Goal: Ask a question: Seek information or help from site administrators or community

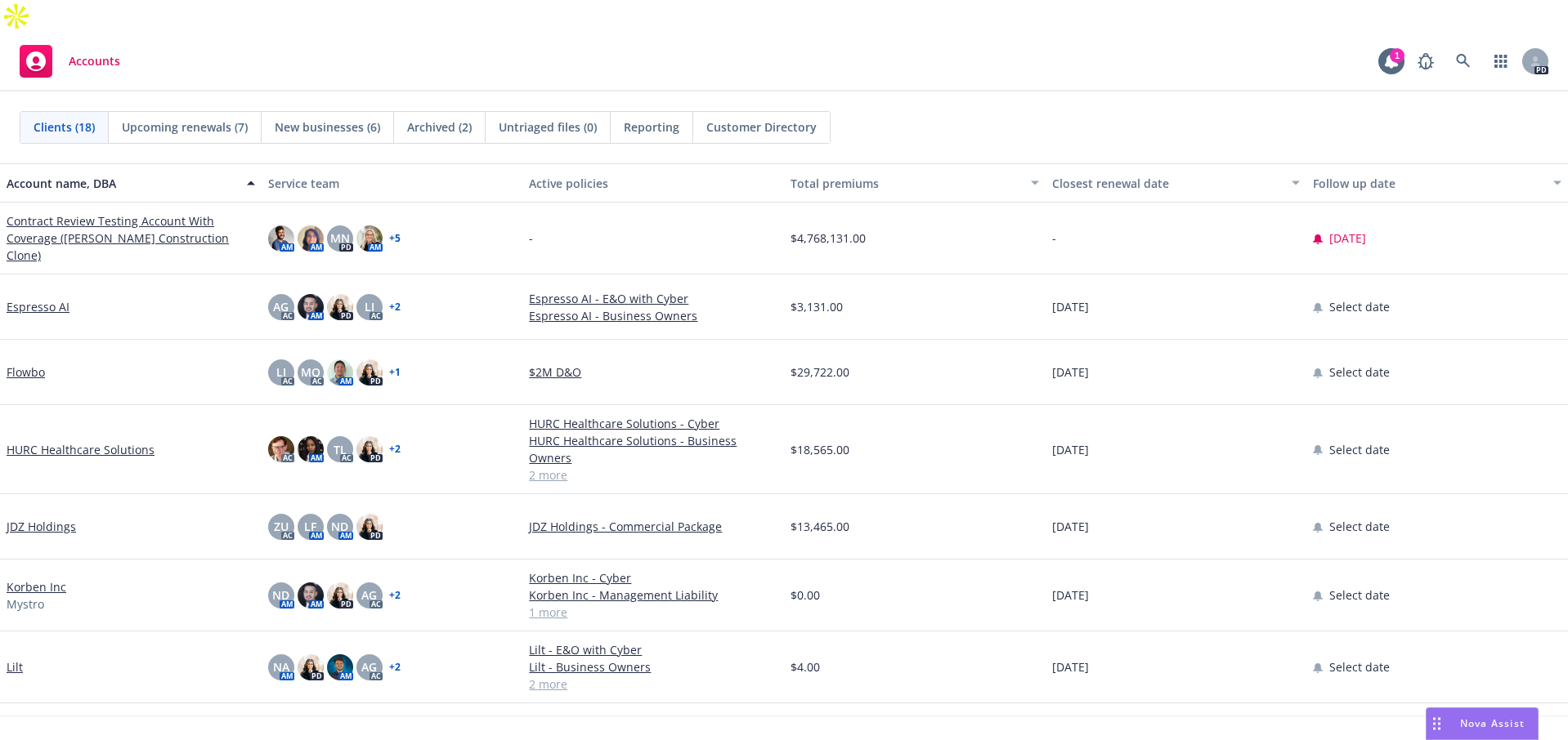
click at [1442, 715] on div "Drag to move" at bounding box center [1436, 723] width 21 height 31
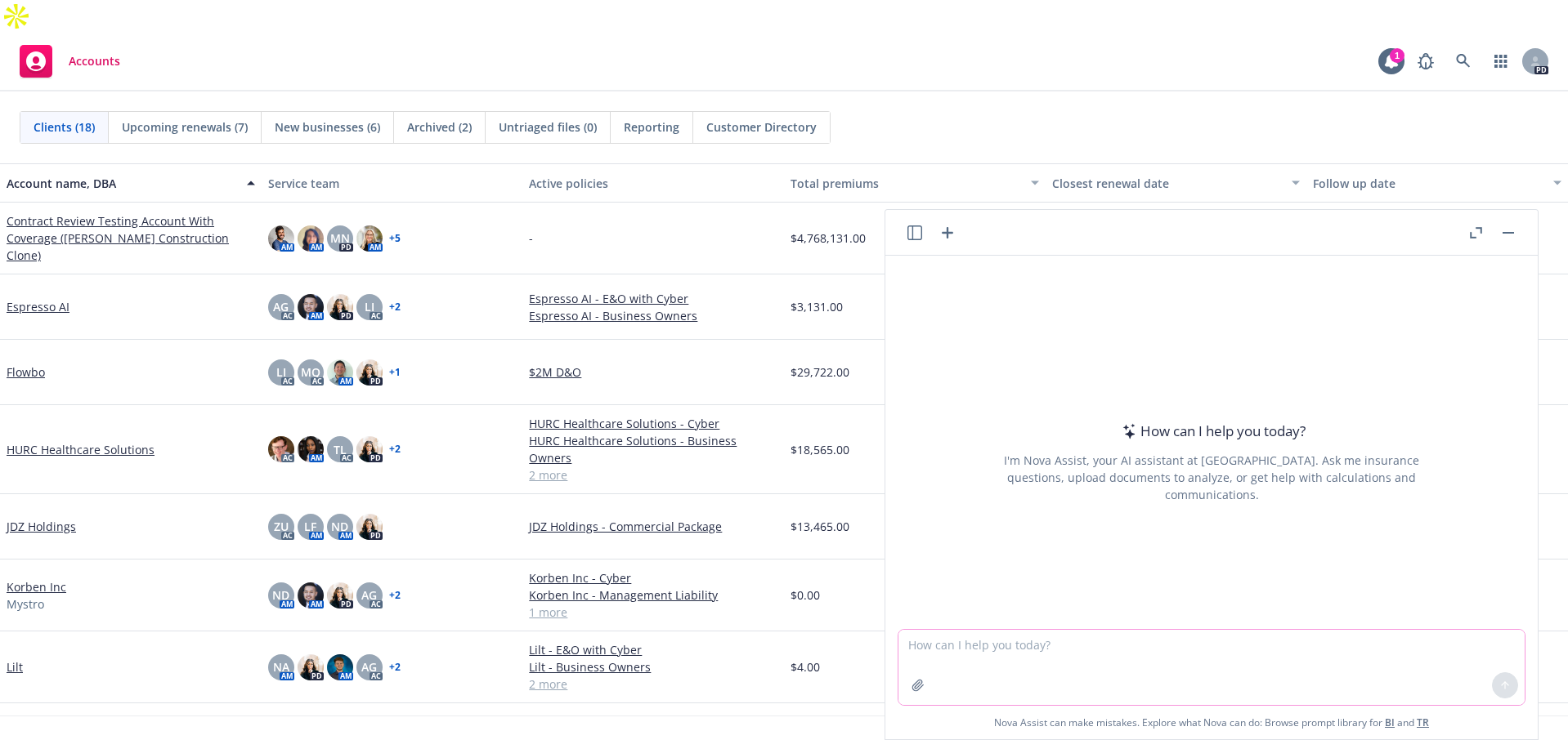
click at [1339, 661] on textarea at bounding box center [1211, 667] width 626 height 75
click at [933, 650] on textarea at bounding box center [1211, 667] width 626 height 75
click at [1209, 666] on textarea at bounding box center [1211, 667] width 626 height 75
click at [972, 654] on textarea at bounding box center [1211, 667] width 626 height 75
click at [1132, 470] on div "I'm Nova Assist, your AI assistant at [GEOGRAPHIC_DATA]. Ask me insurance quest…" at bounding box center [1211, 478] width 459 height 52
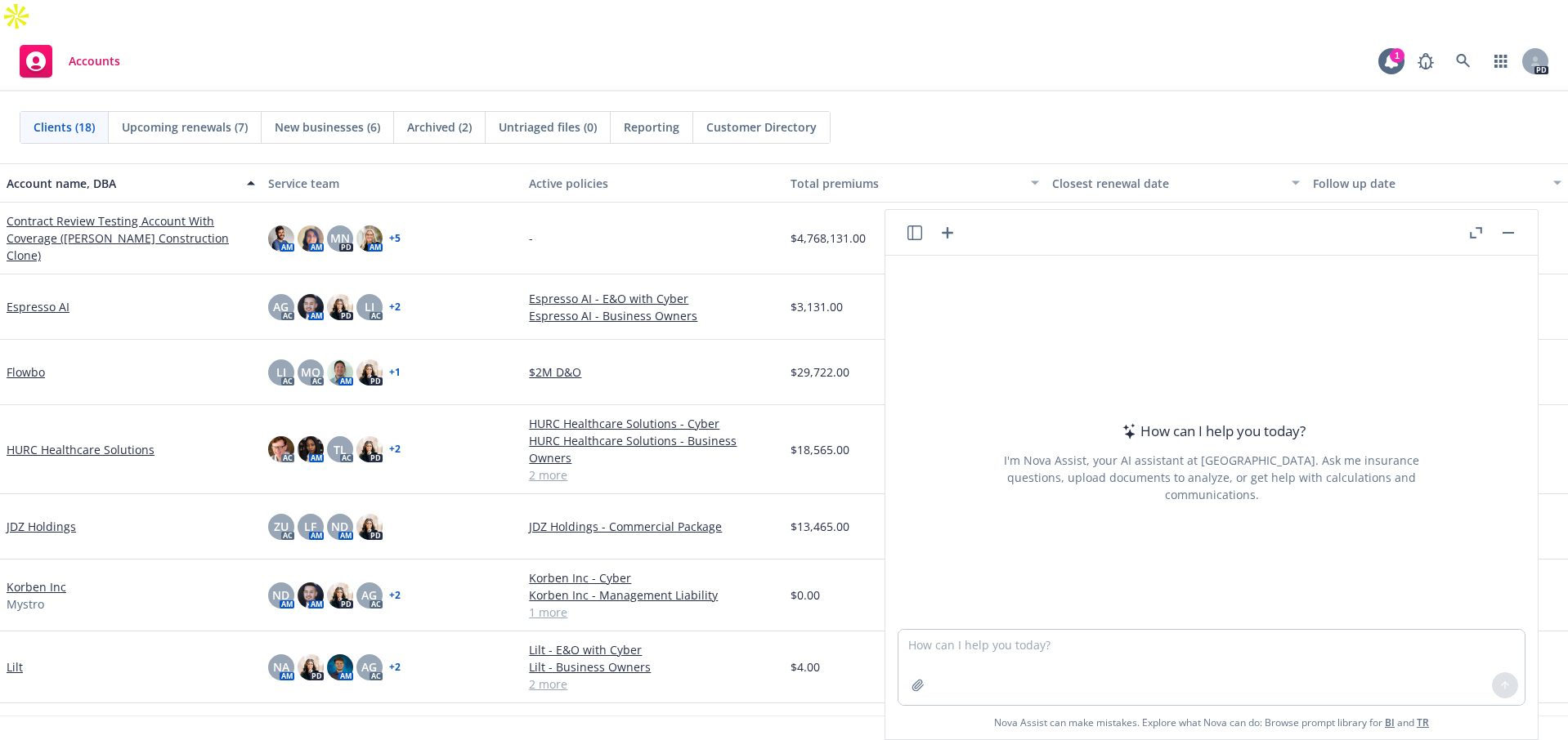
click at [1159, 426] on div "How can I help you today? I'm Nova Assist, your AI assistant at Newfront. Ask m…" at bounding box center [1211, 461] width 626 height 255
drag, startPoint x: 1134, startPoint y: 438, endPoint x: 1117, endPoint y: 446, distance: 18.8
click at [1128, 442] on div "How can I help you today?" at bounding box center [1210, 431] width 188 height 21
click at [1117, 440] on icon at bounding box center [1128, 431] width 23 height 16
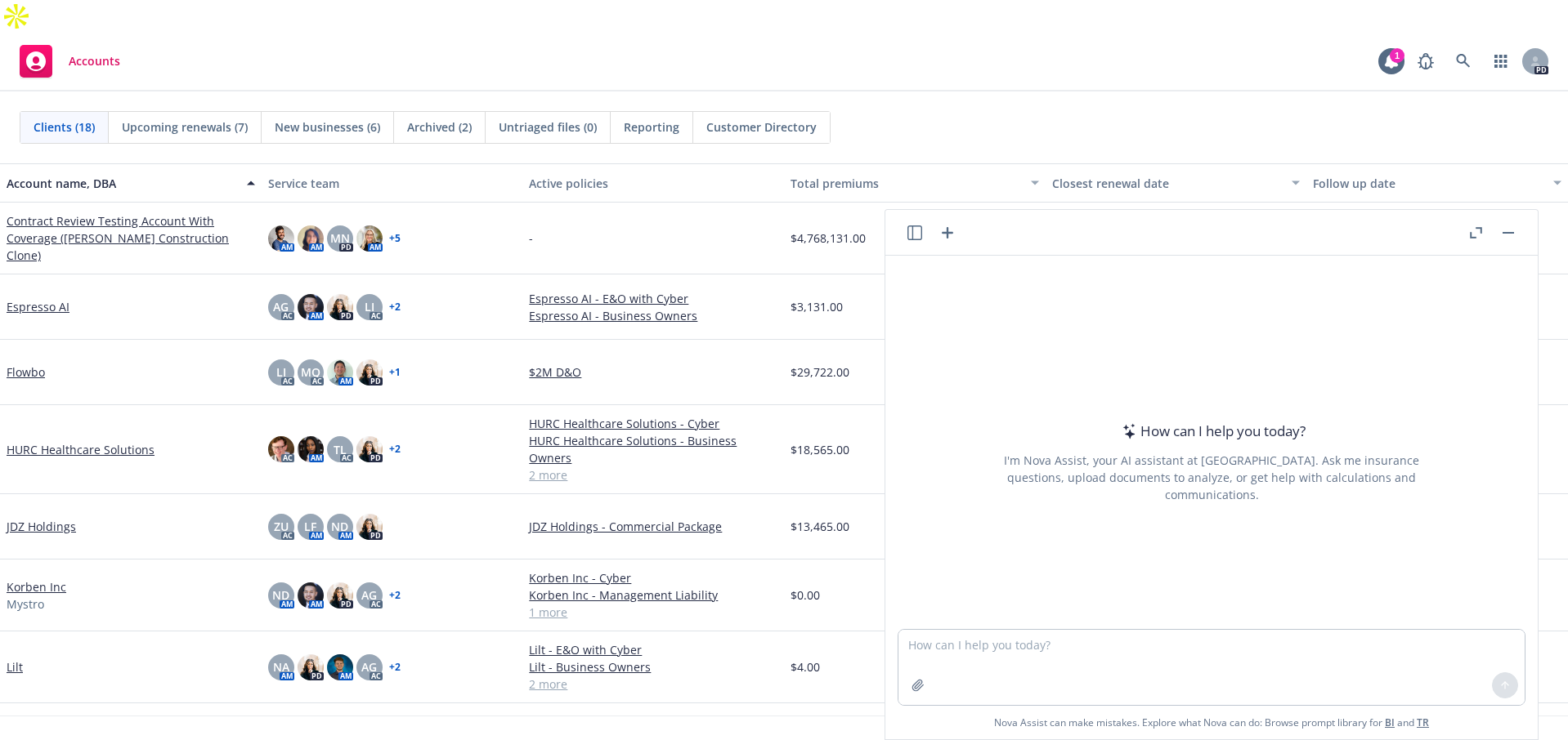
click at [1158, 582] on div "How can I help you today? I'm Nova Assist, your AI assistant at Newfront. Ask m…" at bounding box center [1211, 461] width 626 height 255
